Goal: Transaction & Acquisition: Book appointment/travel/reservation

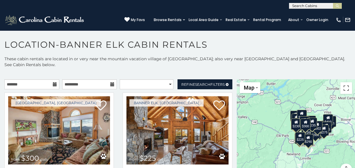
click at [53, 85] on icon at bounding box center [55, 84] width 4 height 4
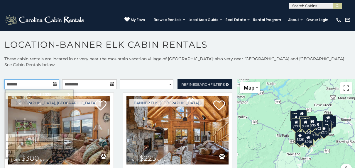
click at [26, 85] on input "text" at bounding box center [31, 85] width 55 height 10
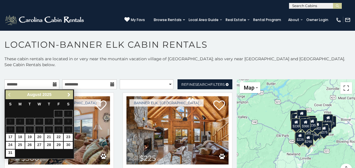
click at [69, 93] on span "Next" at bounding box center [69, 95] width 5 height 5
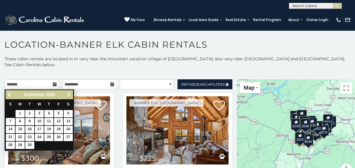
click at [69, 93] on span "Next" at bounding box center [69, 95] width 5 height 5
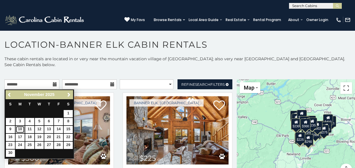
click at [20, 129] on link "10" at bounding box center [20, 129] width 9 height 7
type input "**********"
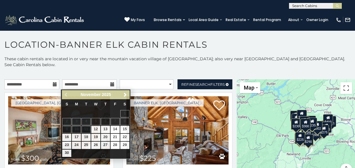
click at [110, 85] on icon at bounding box center [112, 84] width 4 height 4
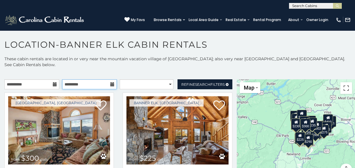
click at [77, 85] on input "text" at bounding box center [89, 85] width 55 height 10
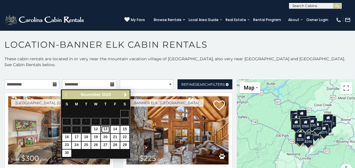
click at [107, 128] on link "13" at bounding box center [105, 129] width 9 height 7
type input "**********"
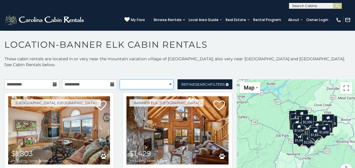
click at [168, 86] on select "**********" at bounding box center [146, 85] width 53 height 10
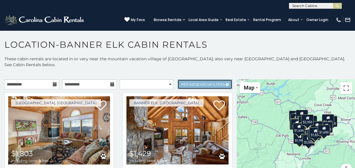
click at [207, 86] on span "Refine Search Filters" at bounding box center [202, 84] width 43 height 4
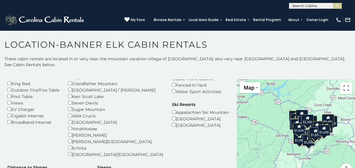
scroll to position [88, 0]
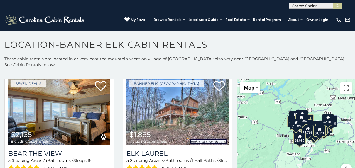
scroll to position [1467, 0]
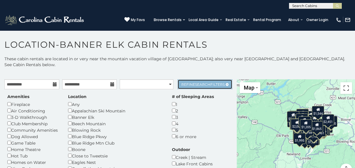
click at [212, 82] on span "Refine Search Filters" at bounding box center [202, 84] width 43 height 4
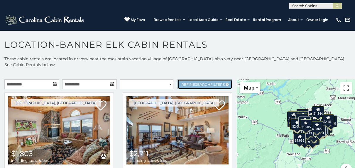
click at [207, 84] on span "Refine Search Filters" at bounding box center [202, 84] width 43 height 4
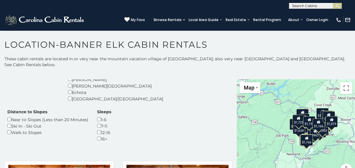
scroll to position [147, 0]
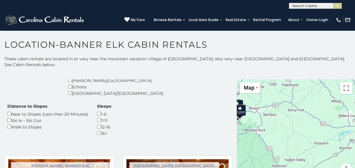
drag, startPoint x: 331, startPoint y: 152, endPoint x: 238, endPoint y: 141, distance: 94.0
click at [238, 141] on div "$2,130 $1,205 $1,583 $1,825 $1,634 $1,273 $1,250 $1,606 $1,160 $1,348 $1,358 $1…" at bounding box center [296, 131] width 118 height 103
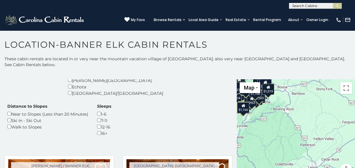
drag, startPoint x: 310, startPoint y: 141, endPoint x: 337, endPoint y: 119, distance: 33.8
click at [337, 119] on div "$2,130 $1,205 $1,583 $1,825 $1,634 $1,273 $1,250 $1,606 $1,160 $1,348 $1,358 $1…" at bounding box center [296, 131] width 118 height 103
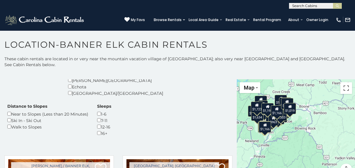
drag, startPoint x: 275, startPoint y: 127, endPoint x: 297, endPoint y: 147, distance: 29.5
click at [297, 147] on div "$2,130 $1,205 $1,583 $1,825 $1,634 $1,273 $1,250 $1,606 $1,160 $1,348 $1,358 $1…" at bounding box center [296, 131] width 118 height 103
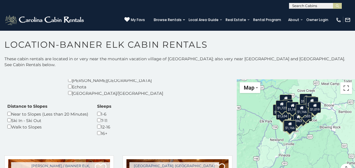
drag, startPoint x: 250, startPoint y: 137, endPoint x: 275, endPoint y: 136, distance: 25.0
click at [275, 136] on div "$2,130 $1,205 $1,583 $1,825 $1,634 $1,273 $1,250 $1,606 $1,160 $1,348 $1,358 $1…" at bounding box center [296, 131] width 118 height 103
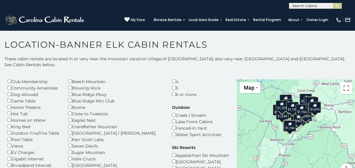
scroll to position [0, 0]
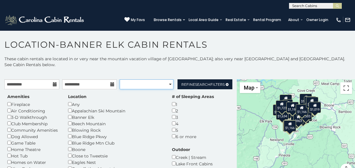
click at [166, 84] on select "**********" at bounding box center [146, 85] width 53 height 10
select select "*********"
click at [120, 80] on select "**********" at bounding box center [146, 85] width 53 height 10
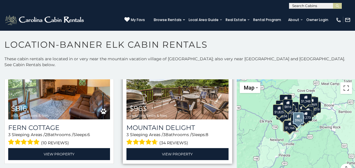
scroll to position [939, 0]
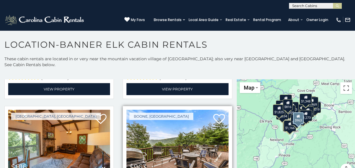
click at [176, 134] on img at bounding box center [177, 144] width 102 height 68
click at [173, 147] on img at bounding box center [177, 144] width 102 height 68
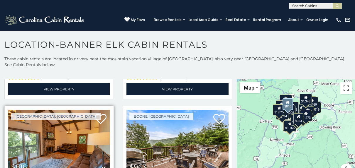
click at [40, 144] on img at bounding box center [59, 144] width 102 height 68
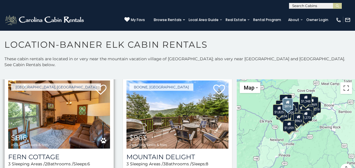
scroll to position [1027, 0]
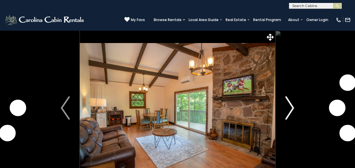
click at [293, 110] on img "Next" at bounding box center [289, 108] width 9 height 23
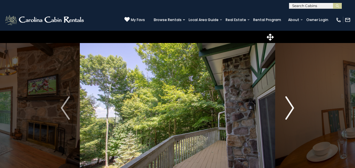
click at [292, 110] on img "Next" at bounding box center [289, 108] width 9 height 23
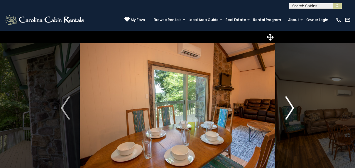
click at [292, 110] on img "Next" at bounding box center [289, 108] width 9 height 23
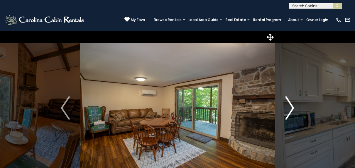
click at [292, 110] on img "Next" at bounding box center [289, 108] width 9 height 23
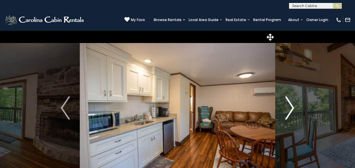
click at [292, 110] on img "Next" at bounding box center [289, 108] width 9 height 23
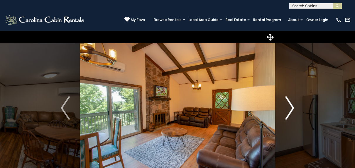
click at [292, 110] on img "Next" at bounding box center [289, 108] width 9 height 23
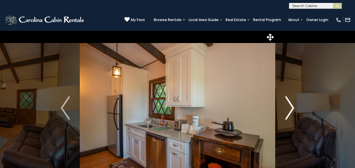
click at [292, 110] on img "Next" at bounding box center [289, 108] width 9 height 23
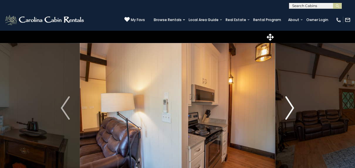
click at [292, 110] on img "Next" at bounding box center [289, 108] width 9 height 23
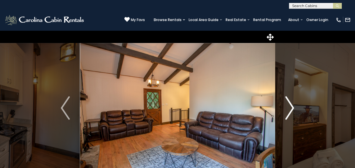
click at [292, 110] on img "Next" at bounding box center [289, 108] width 9 height 23
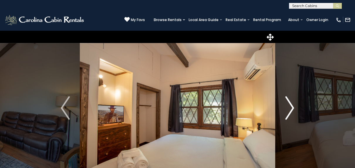
click at [292, 110] on img "Next" at bounding box center [289, 108] width 9 height 23
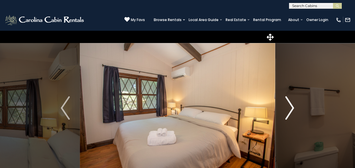
click at [292, 110] on img "Next" at bounding box center [289, 108] width 9 height 23
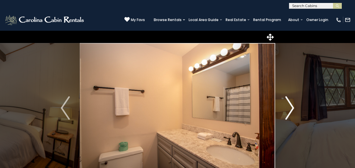
click at [292, 110] on img "Next" at bounding box center [289, 108] width 9 height 23
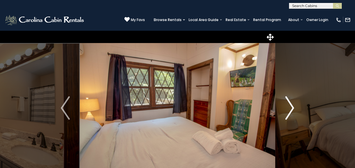
click at [292, 110] on img "Next" at bounding box center [289, 108] width 9 height 23
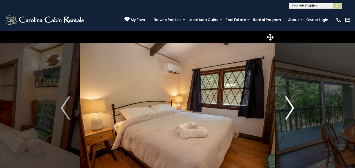
click at [292, 110] on img "Next" at bounding box center [289, 108] width 9 height 23
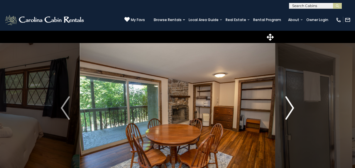
click at [292, 110] on img "Next" at bounding box center [289, 108] width 9 height 23
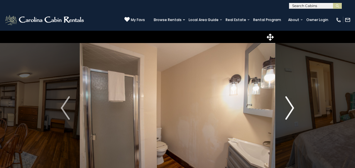
click at [292, 110] on img "Next" at bounding box center [289, 108] width 9 height 23
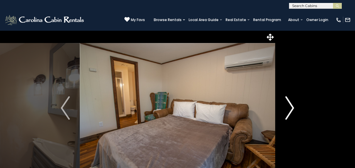
click at [292, 110] on img "Next" at bounding box center [289, 108] width 9 height 23
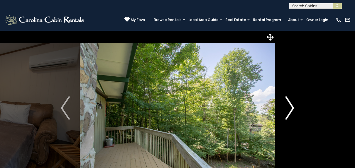
click at [292, 110] on img "Next" at bounding box center [289, 108] width 9 height 23
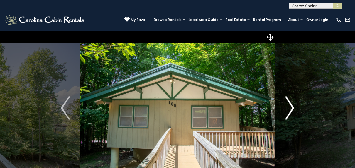
click at [292, 110] on img "Next" at bounding box center [289, 108] width 9 height 23
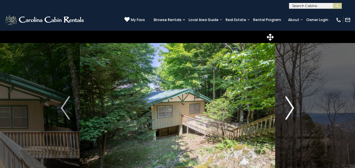
click at [292, 110] on img "Next" at bounding box center [289, 108] width 9 height 23
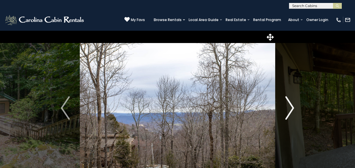
click at [292, 110] on img "Next" at bounding box center [289, 108] width 9 height 23
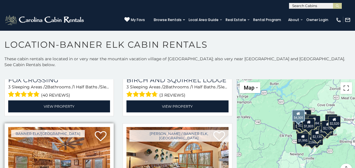
scroll to position [734, 0]
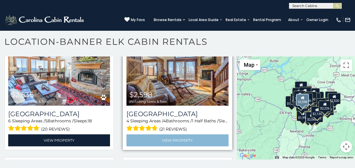
scroll to position [1798, 0]
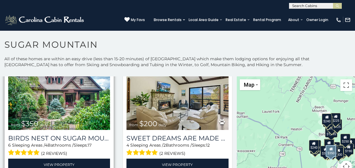
scroll to position [147, 0]
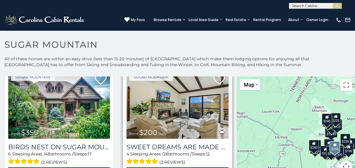
click at [193, 115] on img at bounding box center [177, 105] width 102 height 68
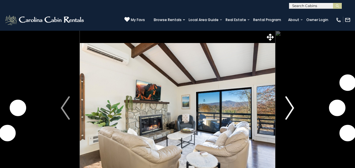
click at [288, 115] on img "Next" at bounding box center [289, 108] width 9 height 23
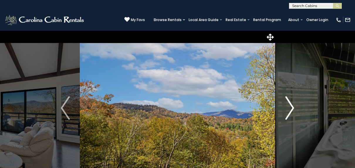
click at [288, 115] on img "Next" at bounding box center [289, 108] width 9 height 23
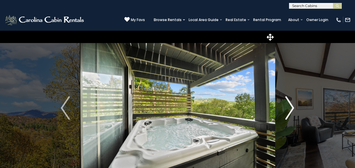
click at [288, 115] on img "Next" at bounding box center [289, 108] width 9 height 23
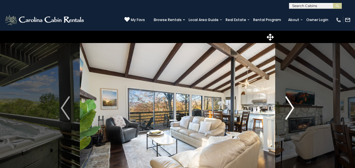
click at [288, 115] on img "Next" at bounding box center [289, 108] width 9 height 23
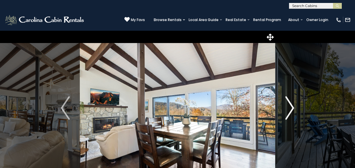
click at [288, 115] on img "Next" at bounding box center [289, 108] width 9 height 23
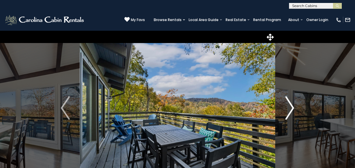
click at [288, 115] on img "Next" at bounding box center [289, 108] width 9 height 23
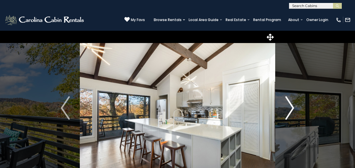
click at [288, 115] on img "Next" at bounding box center [289, 108] width 9 height 23
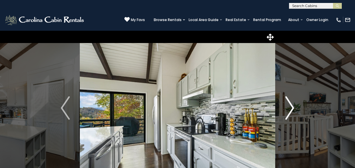
click at [288, 115] on img "Next" at bounding box center [289, 108] width 9 height 23
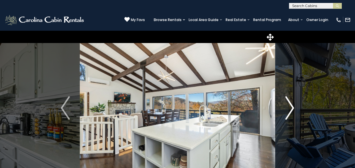
click at [288, 115] on img "Next" at bounding box center [289, 108] width 9 height 23
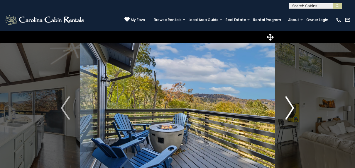
click at [288, 115] on img "Next" at bounding box center [289, 108] width 9 height 23
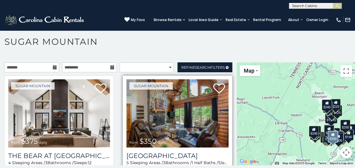
scroll to position [17, 0]
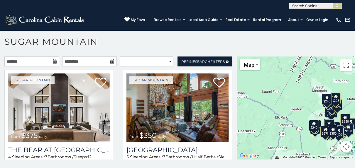
click at [326, 98] on icon at bounding box center [327, 97] width 4 height 4
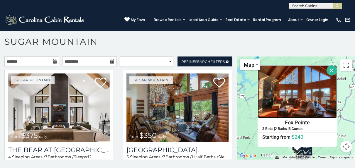
click at [311, 102] on img at bounding box center [297, 91] width 79 height 53
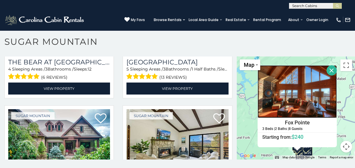
scroll to position [0, 0]
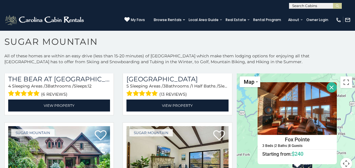
click at [329, 89] on button "Close" at bounding box center [332, 87] width 10 height 10
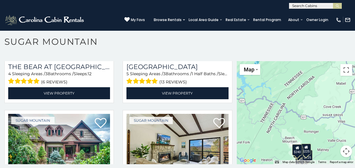
scroll to position [17, 0]
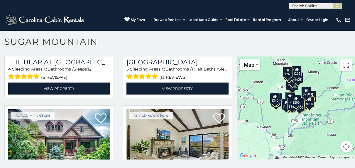
drag, startPoint x: 325, startPoint y: 146, endPoint x: 316, endPoint y: 70, distance: 75.7
click at [316, 70] on div "$375 $350 $350 $200 $375 $195 $265 $190 $175 $155 $290 $175 $345 $1,095 $195 $2…" at bounding box center [296, 108] width 118 height 103
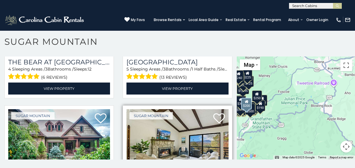
drag, startPoint x: 261, startPoint y: 127, endPoint x: 211, endPoint y: 131, distance: 50.0
click at [211, 57] on main "**********" at bounding box center [177, 57] width 355 height 0
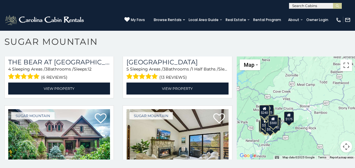
drag, startPoint x: 326, startPoint y: 91, endPoint x: 337, endPoint y: 78, distance: 16.2
click at [337, 78] on div "$375 $350 $350 $200 $375 $195 $265 $190 $175 $155 $290 $175 $345 $1,095 $195 $3…" at bounding box center [296, 108] width 118 height 103
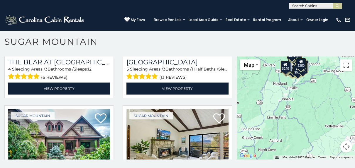
drag, startPoint x: 258, startPoint y: 147, endPoint x: 285, endPoint y: 88, distance: 64.5
click at [285, 88] on div "$375 $350 $350 $200 $375 $195 $265 $190 $175 $155 $290 $175 $345 $1,095 $195 $2…" at bounding box center [296, 108] width 118 height 103
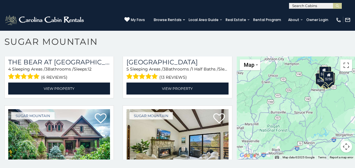
drag, startPoint x: 254, startPoint y: 116, endPoint x: 283, endPoint y: 102, distance: 32.3
click at [283, 102] on div "$375 $350 $350 $200 $375 $195 $265 $190 $175 $155 $290 $175 $345 $1,095 $195 $2…" at bounding box center [296, 108] width 118 height 103
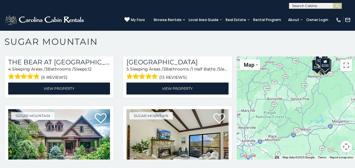
drag, startPoint x: 333, startPoint y: 113, endPoint x: 328, endPoint y: 99, distance: 15.0
click at [328, 99] on div "$375 $350 $350 $200 $375 $195 $265 $190 $175 $155 $290 $175 $345 $1,095 $195 $2…" at bounding box center [296, 108] width 118 height 103
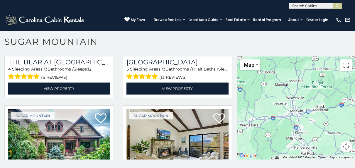
drag, startPoint x: 248, startPoint y: 133, endPoint x: 297, endPoint y: 103, distance: 57.2
click at [297, 103] on div at bounding box center [296, 108] width 118 height 103
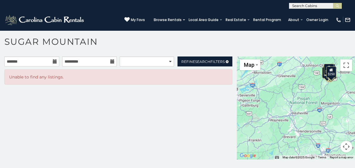
scroll to position [0, 0]
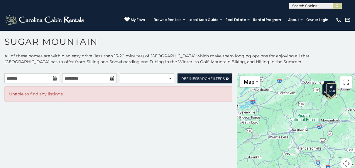
click at [291, 133] on div "$375 $350 $350 $200 $375 $195 $265 $190 $175 $155 $290 $175 $345 $1,095 $195 $2…" at bounding box center [296, 125] width 118 height 103
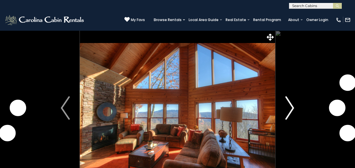
click at [292, 108] on img "Next" at bounding box center [289, 108] width 9 height 23
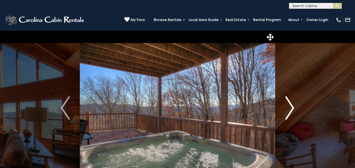
click at [292, 108] on img "Next" at bounding box center [289, 108] width 9 height 23
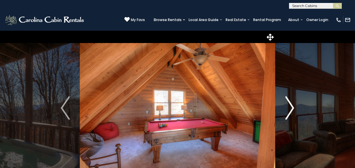
click at [292, 108] on img "Next" at bounding box center [289, 108] width 9 height 23
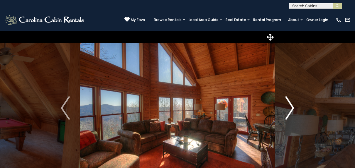
click at [292, 108] on img "Next" at bounding box center [289, 108] width 9 height 23
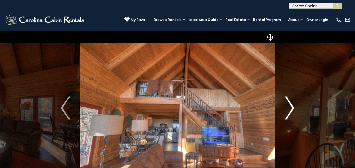
click at [292, 108] on img "Next" at bounding box center [289, 108] width 9 height 23
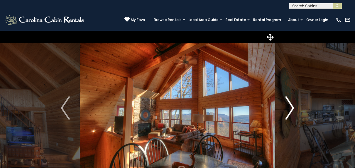
click at [292, 108] on img "Next" at bounding box center [289, 108] width 9 height 23
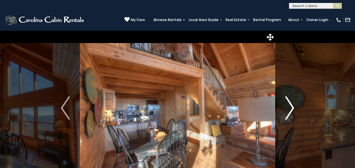
click at [292, 108] on img "Next" at bounding box center [289, 108] width 9 height 23
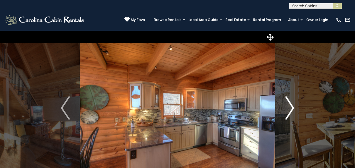
click at [292, 108] on img "Next" at bounding box center [289, 108] width 9 height 23
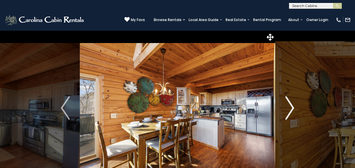
click at [292, 108] on img "Next" at bounding box center [289, 108] width 9 height 23
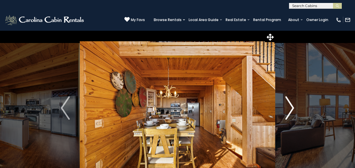
click at [292, 108] on img "Next" at bounding box center [289, 108] width 9 height 23
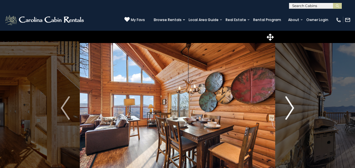
click at [292, 108] on img "Next" at bounding box center [289, 108] width 9 height 23
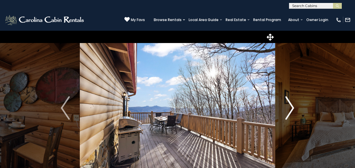
click at [292, 108] on img "Next" at bounding box center [289, 108] width 9 height 23
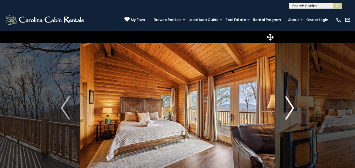
click at [292, 108] on img "Next" at bounding box center [289, 108] width 9 height 23
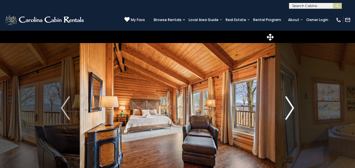
click at [292, 108] on img "Next" at bounding box center [289, 108] width 9 height 23
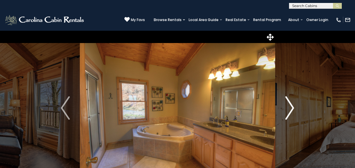
click at [292, 108] on img "Next" at bounding box center [289, 108] width 9 height 23
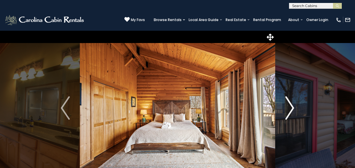
click at [292, 108] on img "Next" at bounding box center [289, 108] width 9 height 23
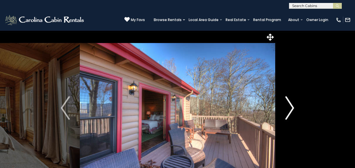
click at [292, 108] on img "Next" at bounding box center [289, 108] width 9 height 23
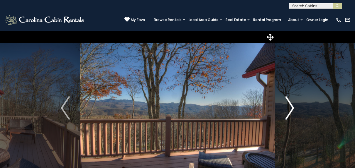
click at [292, 108] on img "Next" at bounding box center [289, 108] width 9 height 23
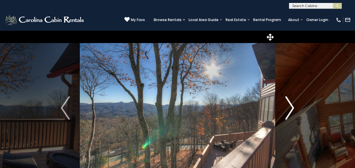
click at [292, 108] on img "Next" at bounding box center [289, 108] width 9 height 23
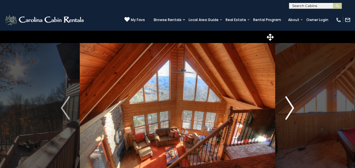
click at [292, 108] on img "Next" at bounding box center [289, 108] width 9 height 23
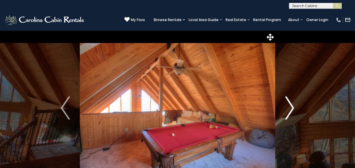
click at [292, 108] on img "Next" at bounding box center [289, 108] width 9 height 23
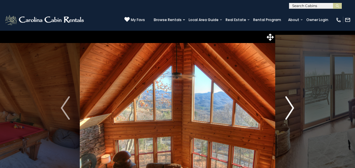
click at [292, 108] on img "Next" at bounding box center [289, 108] width 9 height 23
